Goal: Task Accomplishment & Management: Complete application form

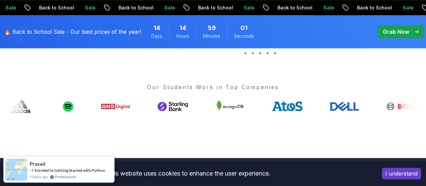
scroll to position [236, 0]
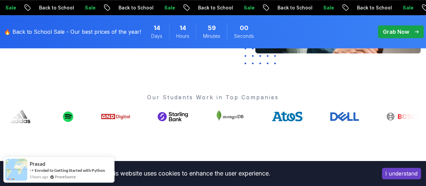
click at [397, 175] on button "I understand" at bounding box center [401, 173] width 39 height 11
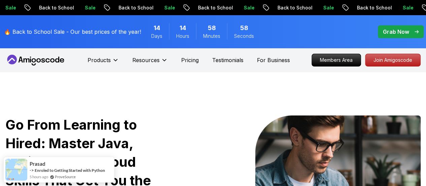
scroll to position [0, 0]
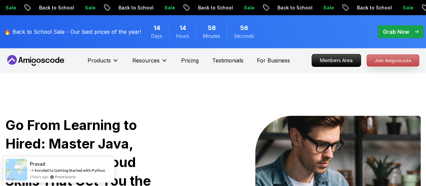
click at [382, 62] on p "Join Amigoscode" at bounding box center [393, 60] width 52 height 11
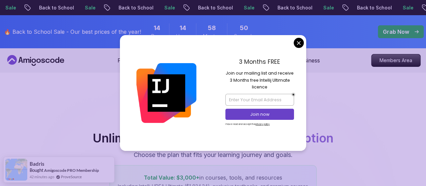
click at [302, 48] on div "3 Months FREE Join our mailing list and receive 3 Months free Intellij Ultimate…" at bounding box center [259, 92] width 93 height 115
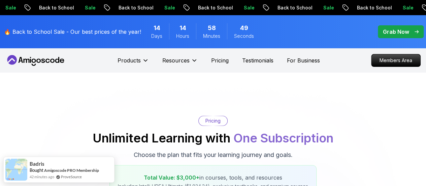
click at [395, 32] on p "Grab Now" at bounding box center [396, 32] width 26 height 8
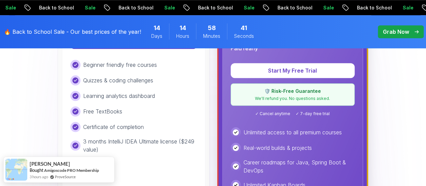
scroll to position [438, 0]
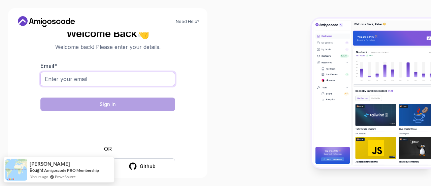
click at [95, 80] on input "Email *" at bounding box center [107, 79] width 135 height 14
type input "jamdiazdiaz@gmail.com"
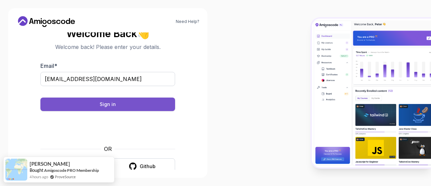
click at [118, 101] on button "Sign in" at bounding box center [107, 103] width 135 height 13
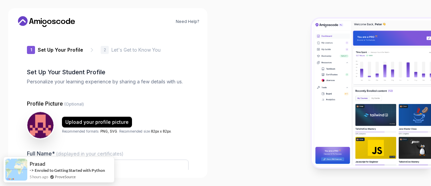
type input "royalpanther891f8"
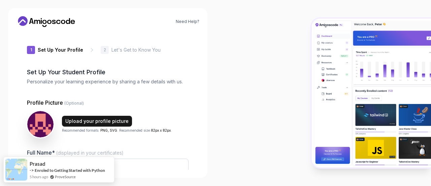
click at [112, 120] on div "Upload your profile picture" at bounding box center [96, 121] width 63 height 7
type input "spicyfalcon1c176"
drag, startPoint x: 34, startPoint y: 0, endPoint x: 216, endPoint y: 48, distance: 188.0
click at [216, 48] on div at bounding box center [324, 93] width 216 height 186
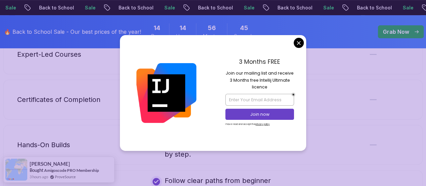
scroll to position [1382, 0]
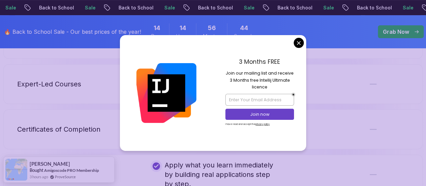
click at [299, 41] on body "Sale Back to School Sale Back to School Sale Back to School Sale Back to School…" at bounding box center [213, 105] width 426 height 2975
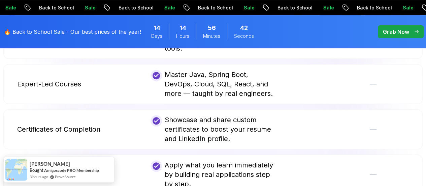
click at [22, 27] on div "🔥 Back to School Sale - Our best prices of the year! 14 Days 14 Hours 56 Minute…" at bounding box center [132, 31] width 261 height 25
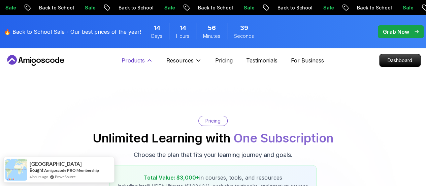
click at [152, 64] on button "Products" at bounding box center [137, 62] width 31 height 13
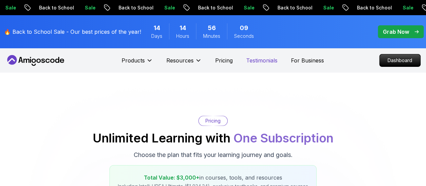
click at [268, 59] on p "Testimonials" at bounding box center [261, 60] width 31 height 8
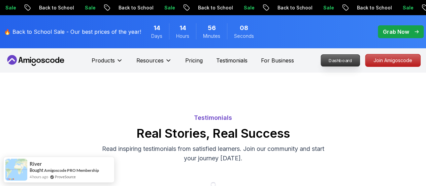
click at [330, 58] on p "Dashboard" at bounding box center [340, 60] width 39 height 11
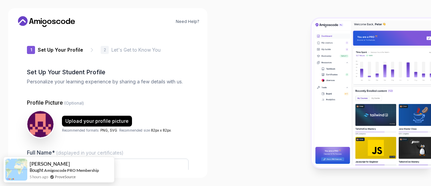
type input "brighteagle1857e"
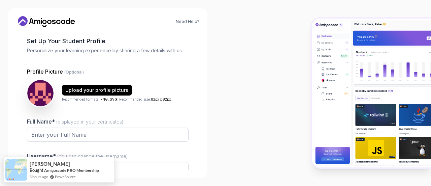
scroll to position [95, 0]
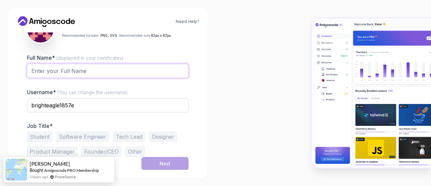
click at [100, 73] on input "Full Name* (displayed in your certificates)" at bounding box center [108, 71] width 162 height 14
type input "[PERSON_NAME]"
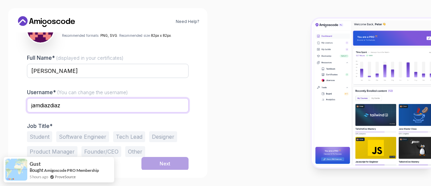
type input "jamdiazdiaz"
click at [92, 133] on button "Software Engineer" at bounding box center [82, 136] width 53 height 11
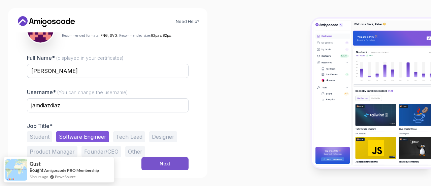
click at [169, 166] on div "Next" at bounding box center [165, 163] width 11 height 7
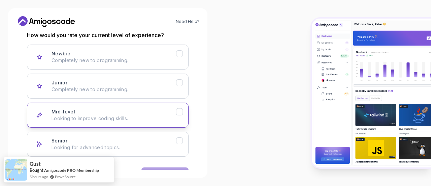
click at [104, 121] on button "Mid-level Looking to improve coding skills." at bounding box center [108, 114] width 162 height 25
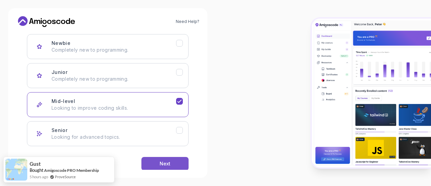
scroll to position [116, 0]
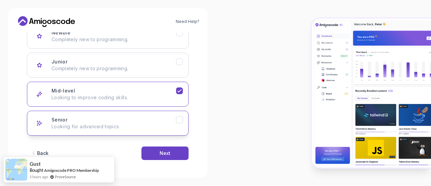
drag, startPoint x: 169, startPoint y: 150, endPoint x: 139, endPoint y: 124, distance: 39.7
click at [139, 124] on div "Single response How would you rate your current level of experience? Newbie Com…" at bounding box center [108, 84] width 162 height 173
click at [138, 123] on p "Looking for advanced topics." at bounding box center [114, 126] width 125 height 7
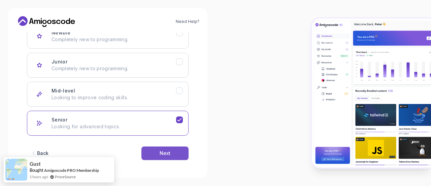
click at [163, 147] on button "Next" at bounding box center [165, 152] width 47 height 13
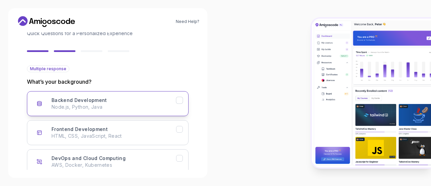
click at [102, 104] on p "Node.js, Python, Java" at bounding box center [114, 106] width 125 height 7
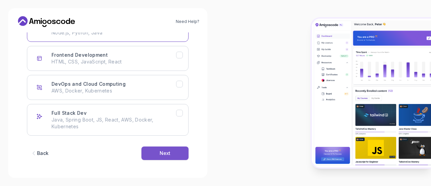
click at [176, 151] on button "Next" at bounding box center [165, 152] width 47 height 13
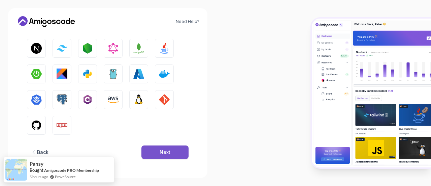
click at [174, 150] on button "Next" at bounding box center [165, 151] width 47 height 13
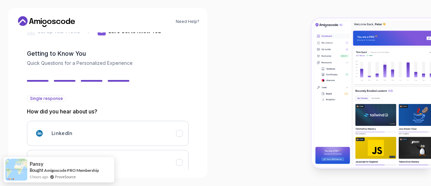
scroll to position [120, 0]
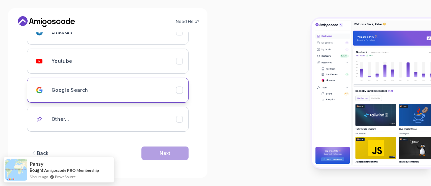
click at [98, 99] on button "Google Search" at bounding box center [108, 90] width 162 height 25
click at [159, 150] on button "Next" at bounding box center [165, 152] width 47 height 13
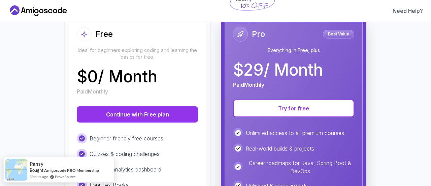
scroll to position [101, 0]
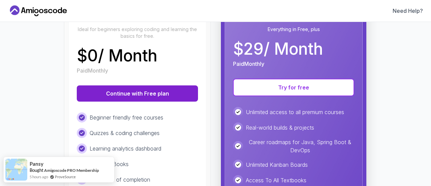
click at [175, 94] on button "Continue with Free plan" at bounding box center [137, 93] width 121 height 16
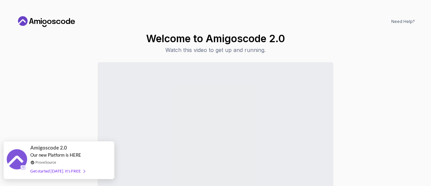
click at [73, 165] on div "Amigoscode 2.0 Our new Platform is HERE ProveSource Get started today. It's FREE" at bounding box center [58, 159] width 57 height 37
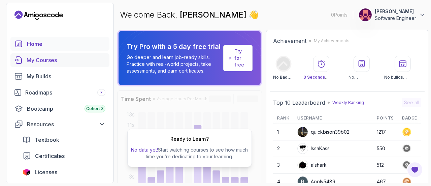
click at [52, 63] on div "My Courses" at bounding box center [66, 60] width 79 height 8
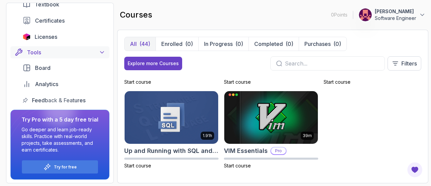
scroll to position [34, 0]
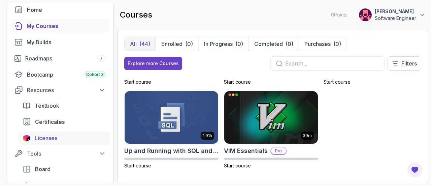
click at [69, 132] on link "Licenses" at bounding box center [64, 137] width 91 height 13
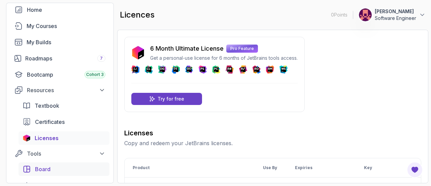
click at [46, 166] on span "Board" at bounding box center [43, 169] width 16 height 8
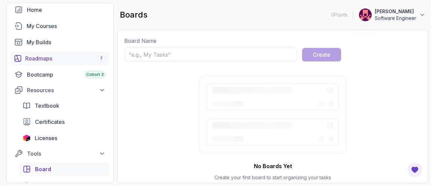
click at [60, 54] on div "Roadmaps 7" at bounding box center [65, 58] width 80 height 8
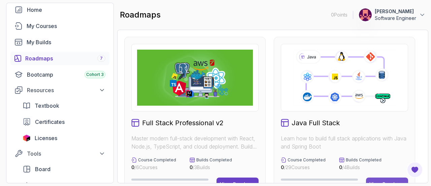
scroll to position [67, 0]
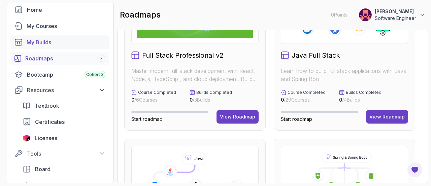
click at [58, 39] on div "My Builds" at bounding box center [66, 42] width 79 height 8
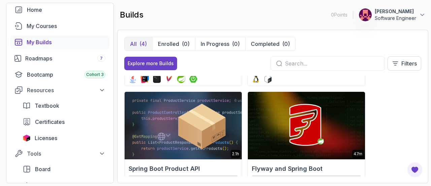
scroll to position [134, 0]
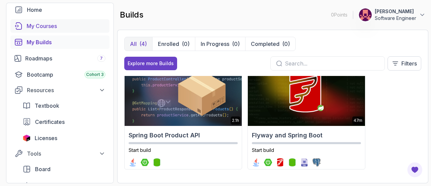
click at [64, 27] on div "My Courses" at bounding box center [66, 26] width 79 height 8
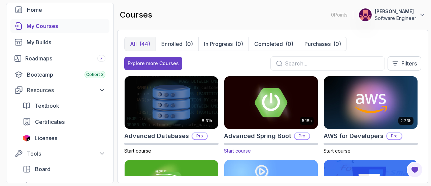
click at [271, 111] on img at bounding box center [271, 102] width 98 height 55
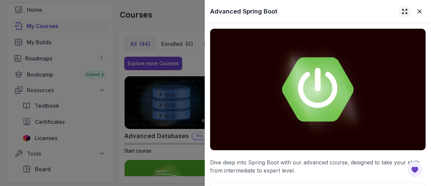
click at [402, 11] on icon at bounding box center [405, 11] width 7 height 7
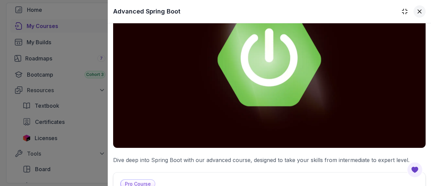
scroll to position [135, 0]
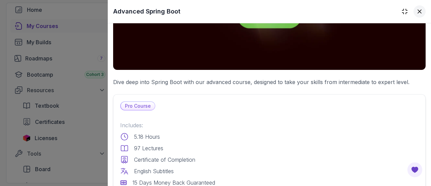
click at [417, 9] on icon at bounding box center [420, 11] width 7 height 7
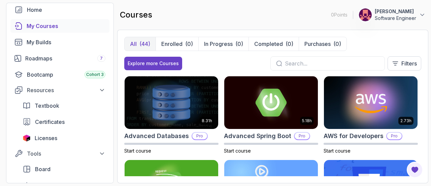
click at [233, 16] on div "courses 0 Points Jose Diaz Software Engineer" at bounding box center [272, 15] width 311 height 24
drag, startPoint x: 154, startPoint y: 0, endPoint x: 111, endPoint y: 168, distance: 173.1
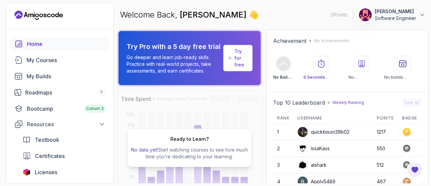
click at [180, 64] on p "Try for free" at bounding box center [241, 58] width 12 height 20
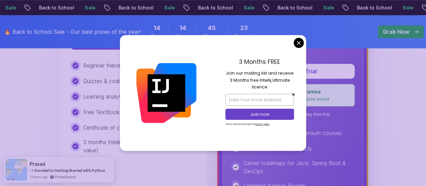
scroll to position [270, 0]
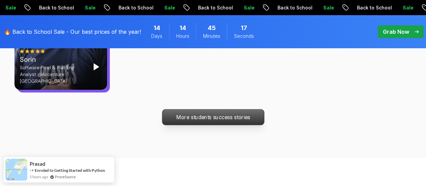
scroll to position [2479, 0]
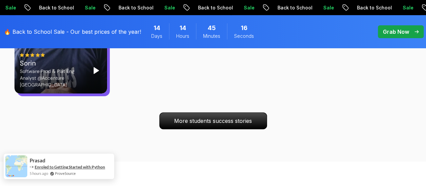
click at [69, 169] on link "Enroled to Getting Started with Python" at bounding box center [70, 166] width 70 height 5
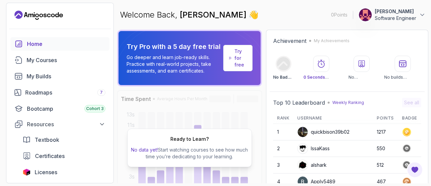
click at [238, 60] on p "Try for free" at bounding box center [241, 58] width 12 height 20
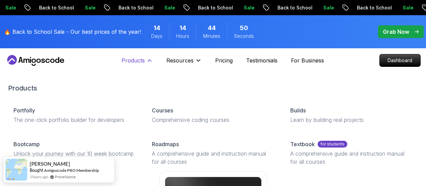
click at [149, 61] on icon at bounding box center [149, 60] width 7 height 7
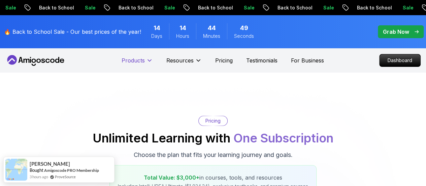
click at [149, 61] on icon at bounding box center [149, 60] width 7 height 7
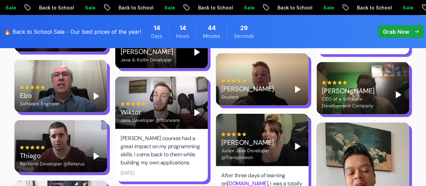
scroll to position [1973, 0]
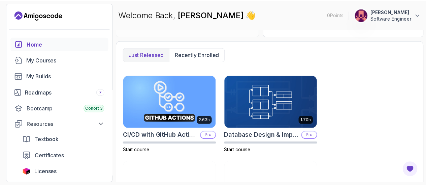
scroll to position [202, 0]
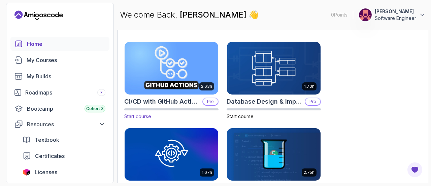
click at [214, 105] on p "Pro" at bounding box center [210, 101] width 15 height 7
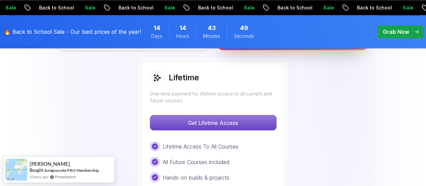
scroll to position [506, 0]
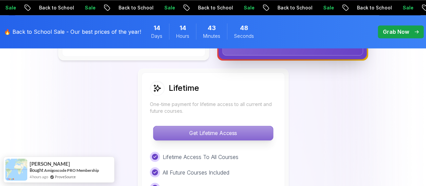
click at [229, 136] on p "Get Lifetime Access" at bounding box center [213, 133] width 120 height 14
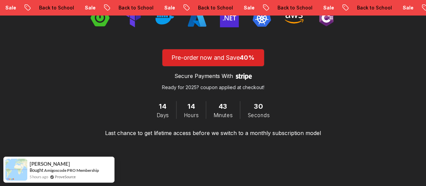
scroll to position [1112, 0]
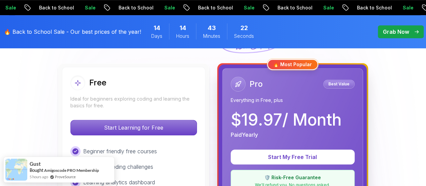
scroll to position [101, 0]
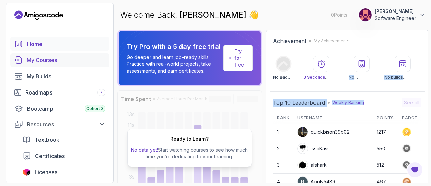
click at [39, 57] on div "My Courses" at bounding box center [66, 60] width 79 height 8
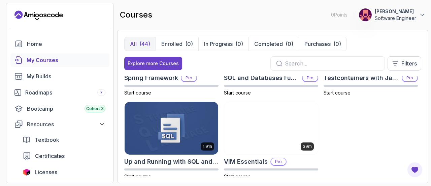
scroll to position [1153, 0]
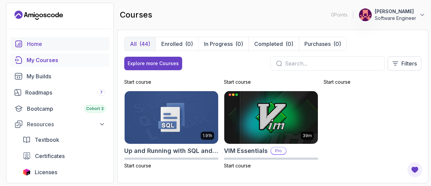
click at [50, 41] on div "Home" at bounding box center [66, 44] width 79 height 8
